Goal: Transaction & Acquisition: Subscribe to service/newsletter

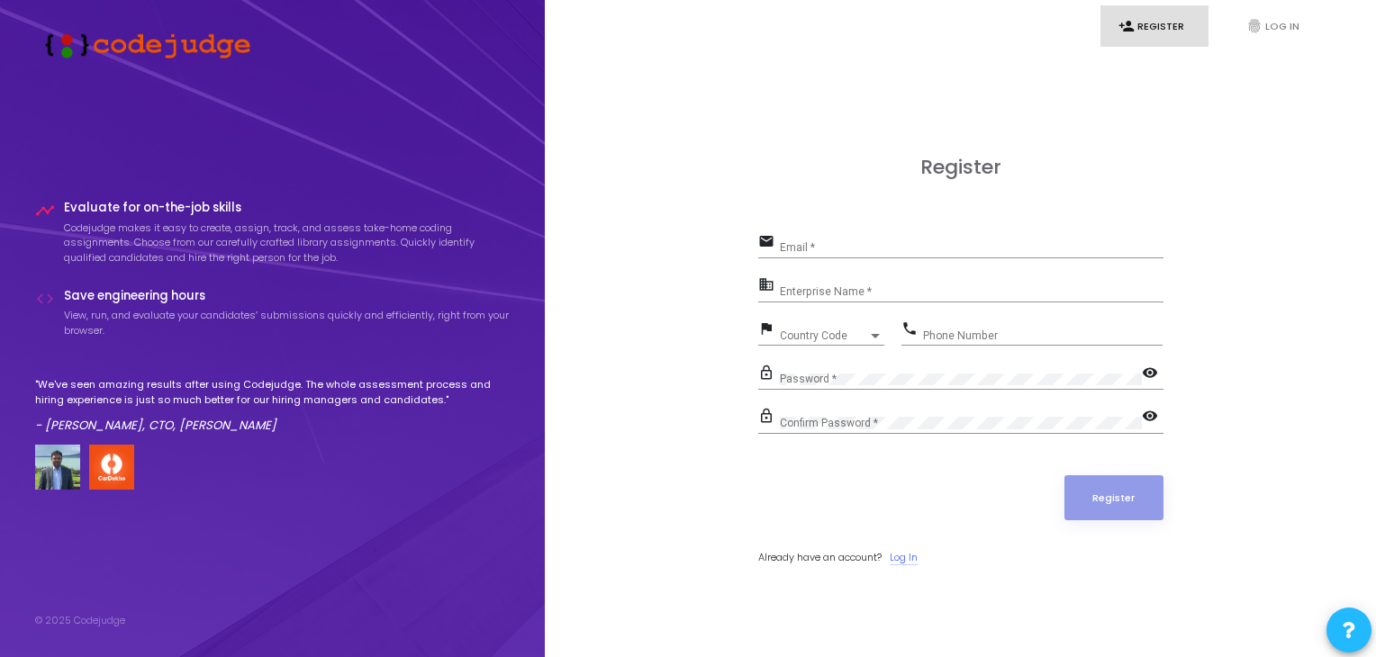
click at [910, 552] on link "Log In" at bounding box center [904, 557] width 28 height 15
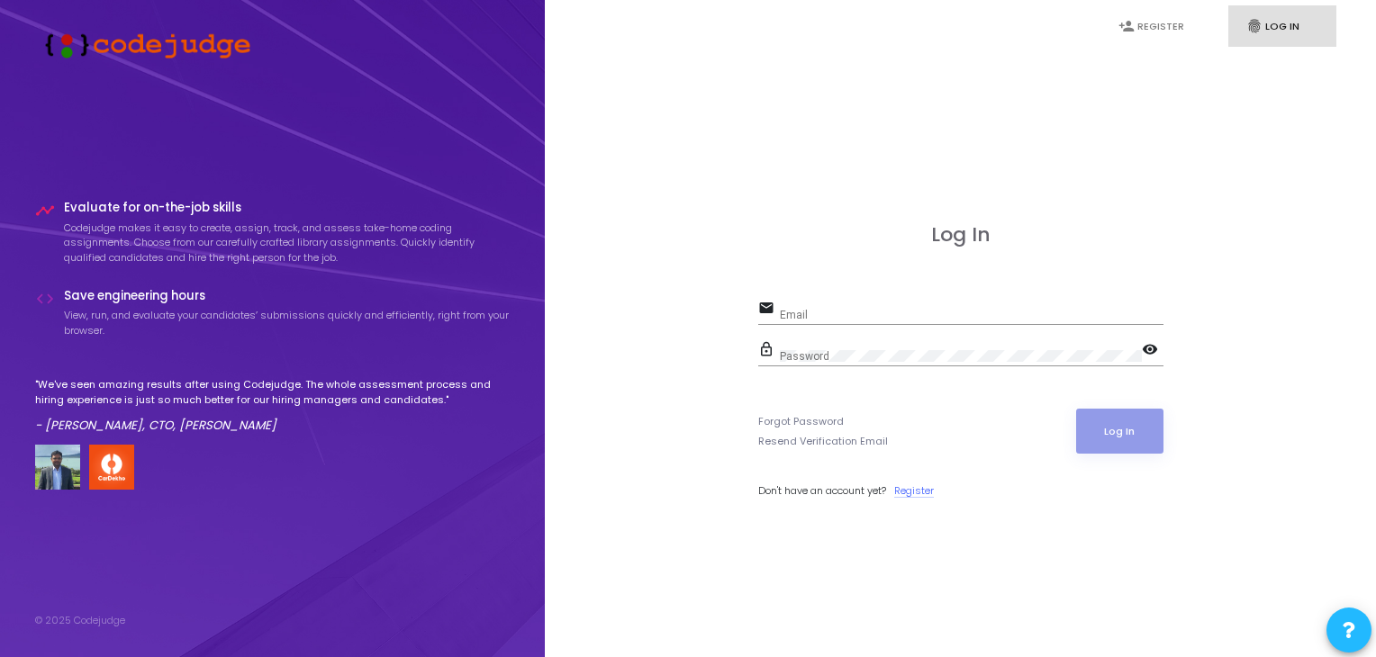
click at [915, 494] on link "Register" at bounding box center [914, 491] width 40 height 15
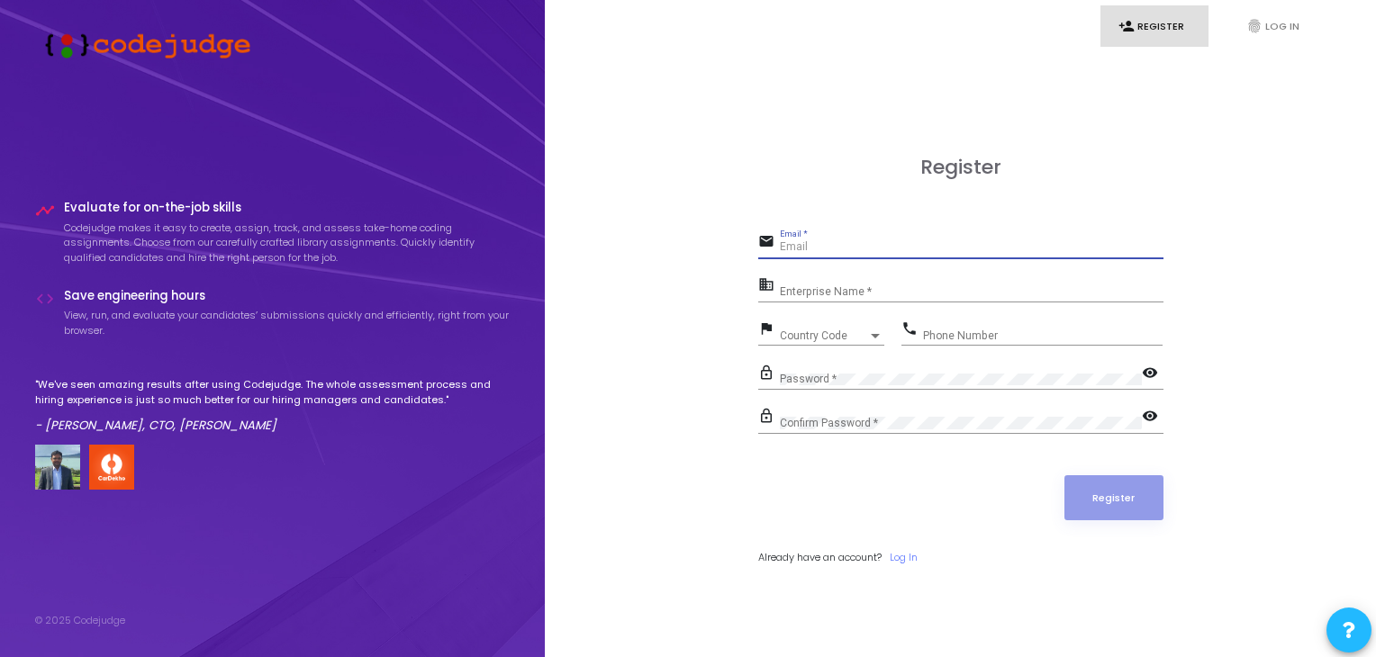
click at [804, 253] on input "Email *" at bounding box center [972, 247] width 384 height 13
type input "[EMAIL_ADDRESS][DOMAIN_NAME]"
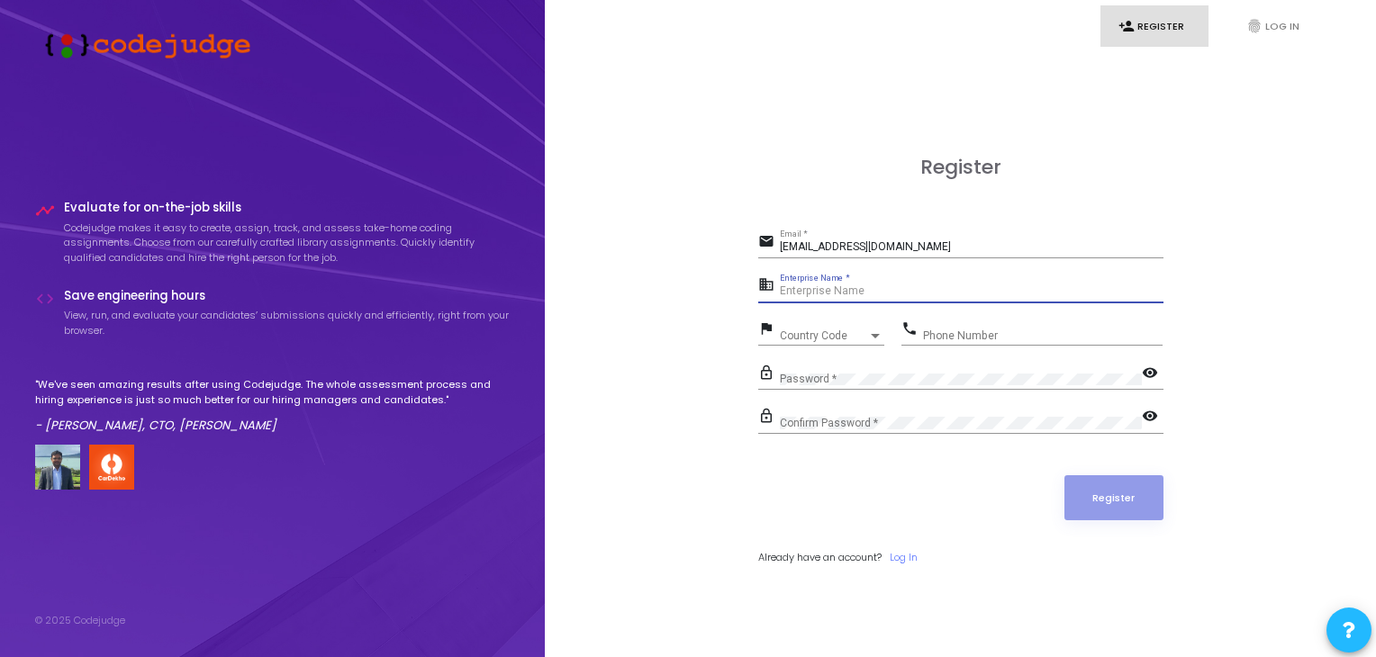
click at [806, 293] on input "Enterprise Name *" at bounding box center [972, 292] width 384 height 13
